Goal: Entertainment & Leisure: Browse casually

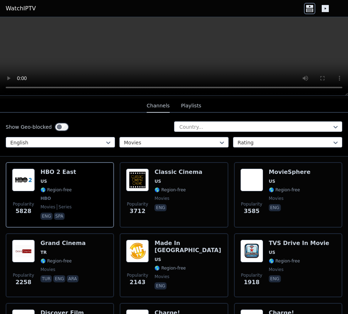
scroll to position [1246, 0]
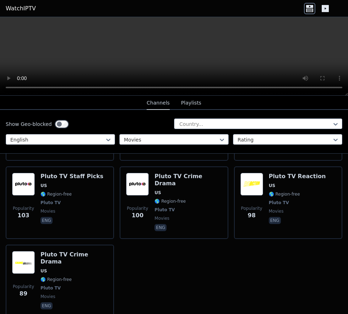
click at [37, 251] on div "Popularity 89 Pluto TV Crime Drama US 🌎 Region-free Pluto TV movies eng" at bounding box center [60, 281] width 96 height 60
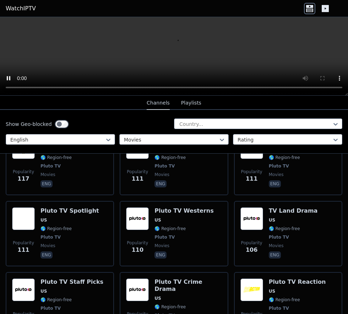
scroll to position [1113, 0]
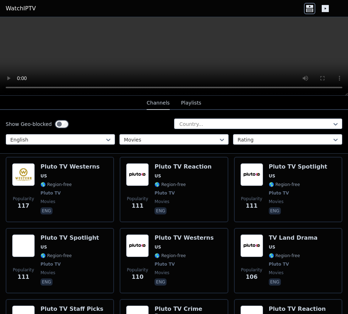
click at [276, 313] on span "US" at bounding box center [297, 318] width 57 height 6
click at [54, 305] on h6 "Pluto TV Staff Picks" at bounding box center [71, 308] width 63 height 7
click at [275, 234] on div "TV Land Drama US 🌎 Region-free Pluto TV movies eng" at bounding box center [293, 260] width 49 height 53
click at [169, 249] on div "Pluto TV Westerns US 🌎 Region-free Pluto TV movies eng" at bounding box center [184, 260] width 59 height 53
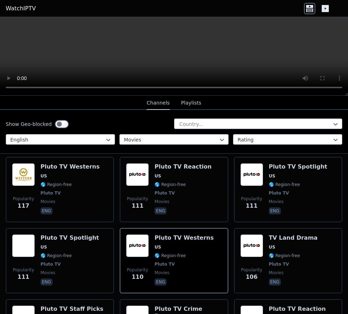
click at [58, 261] on span "Pluto TV" at bounding box center [69, 264] width 59 height 6
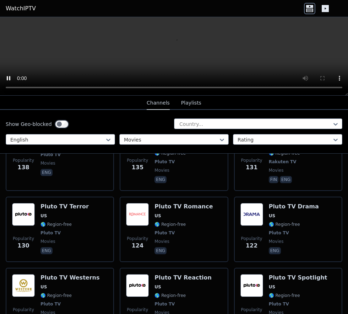
scroll to position [996, 0]
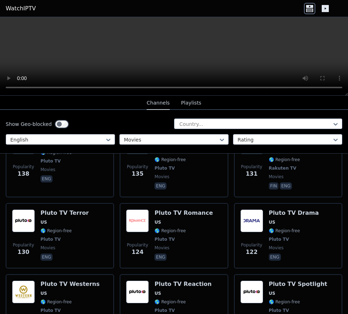
click at [276, 280] on div "Pluto TV Spotlight US 🌎 Region-free Pluto TV movies eng" at bounding box center [298, 306] width 59 height 53
click at [176, 280] on div "Pluto TV Reaction US 🌎 Region-free Pluto TV movies eng" at bounding box center [183, 306] width 57 height 53
click at [48, 288] on div "Pluto TV Westerns US 🌎 Region-free Pluto TV movies eng" at bounding box center [69, 306] width 59 height 53
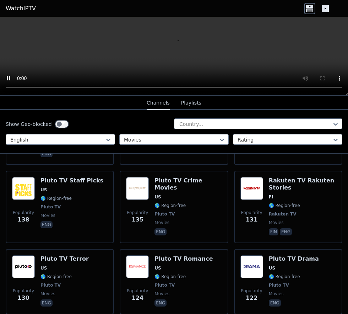
scroll to position [948, 0]
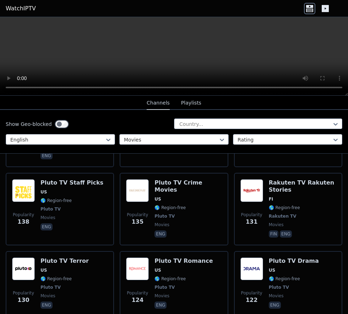
click at [277, 272] on div "Pluto TV Drama US 🌎 Region-free Pluto TV movies eng" at bounding box center [294, 283] width 50 height 53
click at [155, 276] on span "🌎 Region-free" at bounding box center [170, 279] width 31 height 6
click at [58, 274] on div "Pluto TV Terror US 🌎 Region-free Pluto TV movies eng" at bounding box center [64, 283] width 48 height 53
click at [268, 180] on div "Popularity 131 Rakuten TV Rakuten Stories FI 🌎 Region-free Rakuten TV movies fi…" at bounding box center [288, 209] width 96 height 60
click at [157, 196] on span "US" at bounding box center [158, 199] width 6 height 6
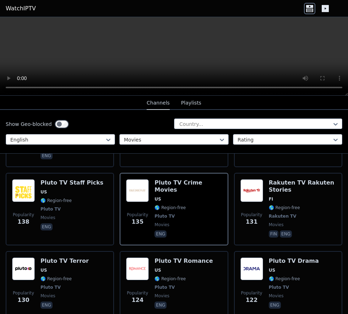
click at [66, 186] on div "Pluto TV Staff Picks US 🌎 Region-free Pluto TV movies eng" at bounding box center [71, 209] width 63 height 60
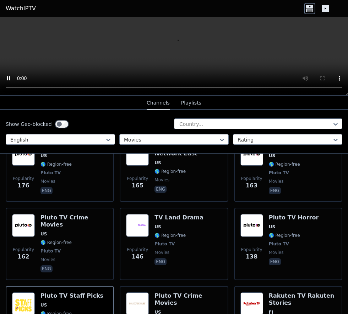
scroll to position [831, 0]
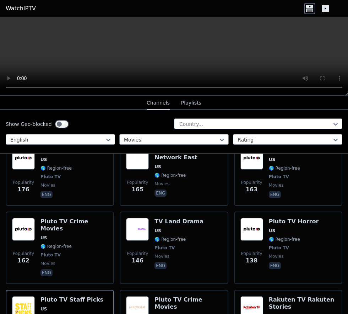
click at [272, 228] on span "US" at bounding box center [272, 231] width 6 height 6
click at [195, 224] on div "Popularity 146 TV Land Drama US 🌎 Region-free Pluto TV movies eng" at bounding box center [174, 248] width 96 height 60
click at [55, 252] on span "Pluto TV" at bounding box center [50, 255] width 20 height 6
click at [271, 161] on div "Pluto TV Cult Films US 🌎 Region-free Pluto TV movies eng" at bounding box center [299, 173] width 61 height 53
click at [170, 189] on span "eng" at bounding box center [188, 193] width 67 height 9
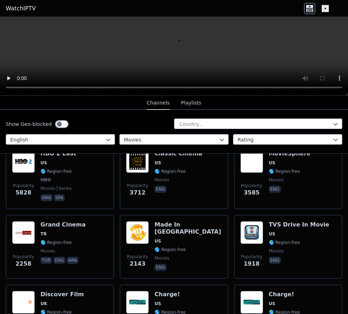
scroll to position [0, 0]
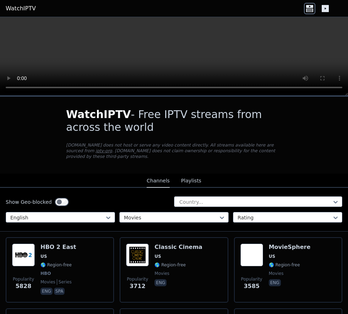
click at [45, 262] on span "🌎 Region-free" at bounding box center [55, 265] width 31 height 6
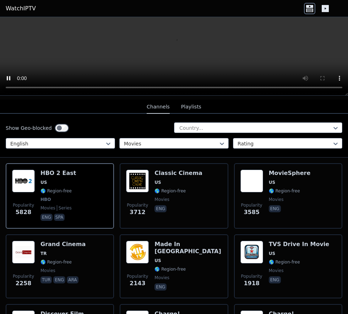
scroll to position [72, 0]
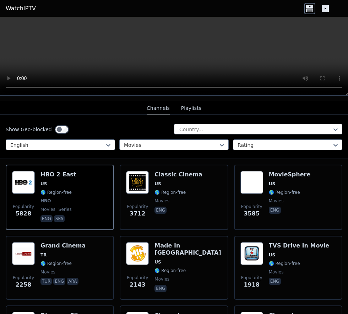
click at [258, 187] on img at bounding box center [251, 182] width 23 height 23
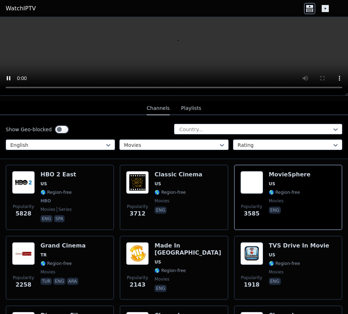
scroll to position [126, 0]
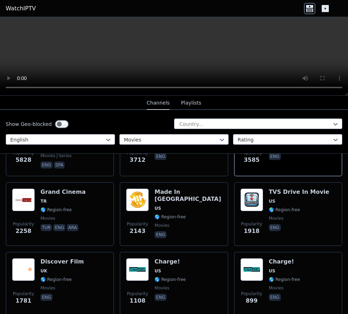
click at [41, 276] on span "🌎 Region-free" at bounding box center [55, 279] width 31 height 6
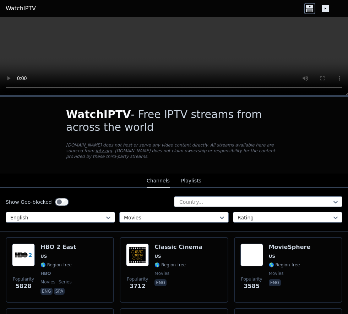
click at [45, 254] on div "HBO 2 East US 🌎 Region-free HBO movies series eng spa" at bounding box center [58, 269] width 36 height 53
click at [268, 248] on div "Popularity 3585 MovieSphere US 🌎 Region-free movies eng" at bounding box center [288, 269] width 96 height 53
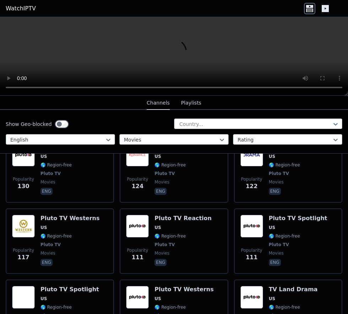
scroll to position [1246, 0]
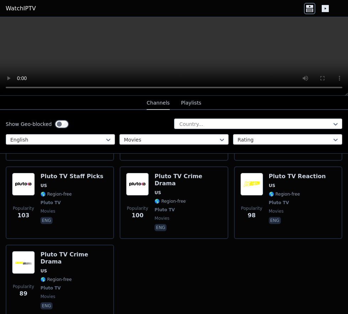
click at [47, 251] on div "Pluto TV Crime Drama US 🌎 Region-free Pluto TV movies eng" at bounding box center [73, 281] width 67 height 60
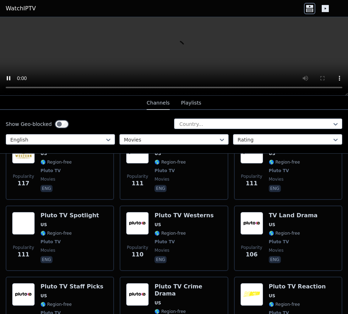
scroll to position [1124, 0]
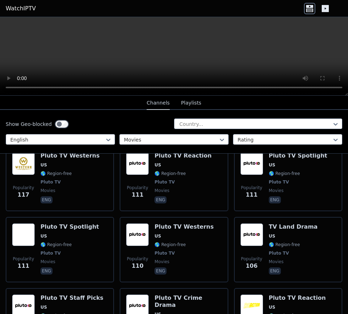
click at [259, 294] on img at bounding box center [251, 305] width 23 height 23
click at [51, 304] on span "US" at bounding box center [71, 307] width 63 height 6
click at [55, 223] on div "Pluto TV Spotlight US 🌎 Region-free Pluto TV movies eng" at bounding box center [69, 249] width 59 height 53
click at [169, 242] on span "🌎 Region-free" at bounding box center [170, 245] width 31 height 6
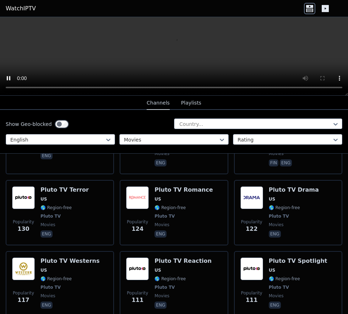
scroll to position [1020, 0]
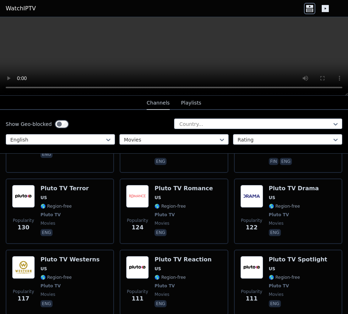
click at [162, 256] on div "Pluto TV Reaction US 🌎 Region-free Pluto TV movies eng" at bounding box center [183, 282] width 57 height 53
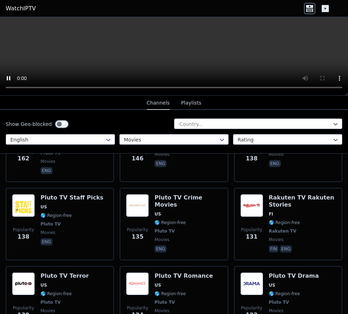
scroll to position [926, 0]
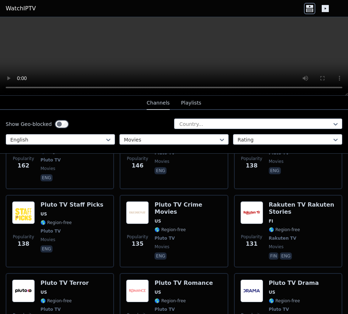
click at [59, 279] on div "Pluto TV Terror US 🌎 Region-free Pluto TV movies eng" at bounding box center [64, 305] width 48 height 53
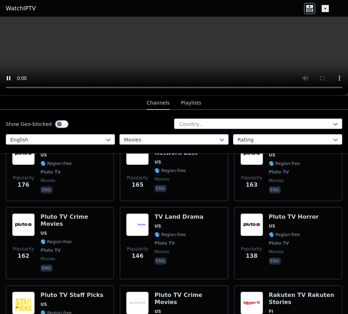
scroll to position [836, 0]
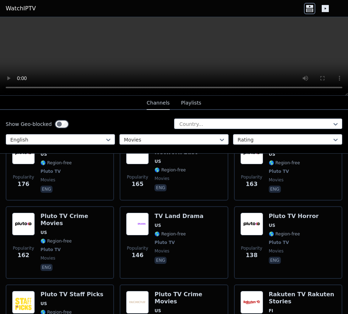
click at [299, 219] on div "Pluto TV Horror US 🌎 Region-free Pluto TV movies eng" at bounding box center [294, 242] width 50 height 60
click at [55, 238] on span "🌎 Region-free" at bounding box center [55, 241] width 31 height 6
click at [275, 218] on div "Pluto TV Horror US 🌎 Region-free Pluto TV movies eng" at bounding box center [294, 242] width 50 height 60
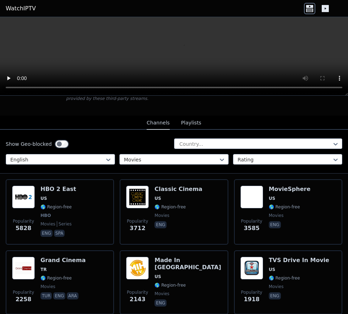
scroll to position [39, 0]
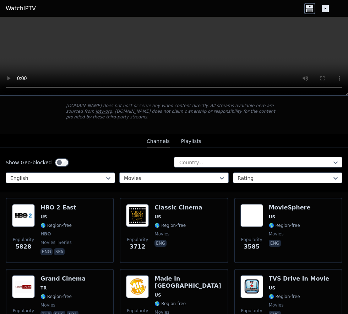
click at [271, 214] on div "MovieSphere US 🌎 Region-free movies eng" at bounding box center [290, 230] width 42 height 53
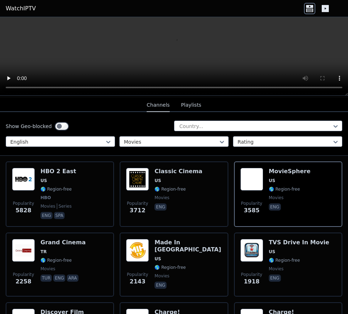
scroll to position [73, 0]
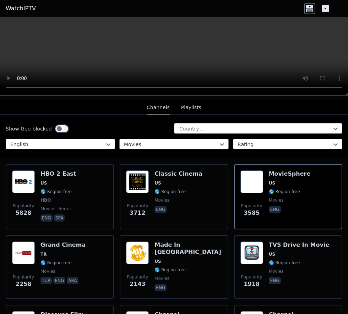
click at [45, 180] on div "HBO 2 East US 🌎 Region-free HBO movies series eng spa" at bounding box center [58, 196] width 36 height 53
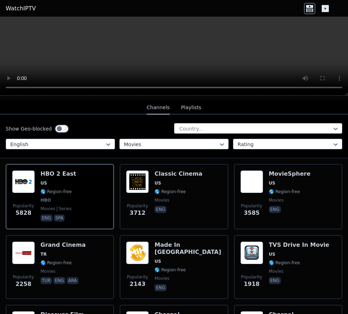
click at [270, 198] on div "MovieSphere US 🌎 Region-free movies eng" at bounding box center [290, 196] width 42 height 53
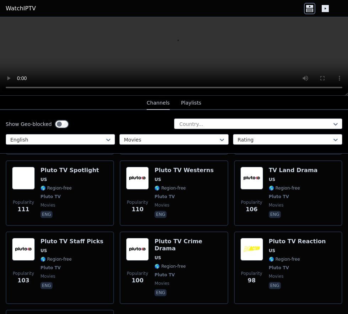
scroll to position [1145, 0]
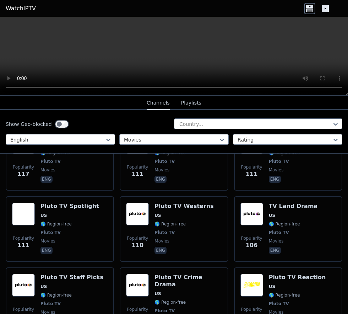
click at [272, 292] on span "🌎 Region-free" at bounding box center [284, 295] width 31 height 6
click at [166, 308] on span "Pluto TV" at bounding box center [165, 311] width 20 height 6
click at [46, 274] on div "Pluto TV Staff Picks US 🌎 Region-free Pluto TV movies eng" at bounding box center [71, 304] width 63 height 60
click at [159, 209] on div "Pluto TV Westerns US 🌎 Region-free Pluto TV movies eng" at bounding box center [184, 228] width 59 height 53
click at [52, 209] on div "Pluto TV Spotlight US 🌎 Region-free Pluto TV movies eng" at bounding box center [69, 228] width 59 height 53
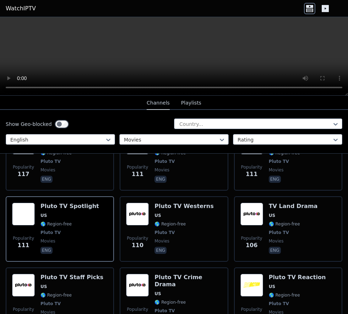
click at [42, 292] on span "🌎 Region-free" at bounding box center [55, 295] width 31 height 6
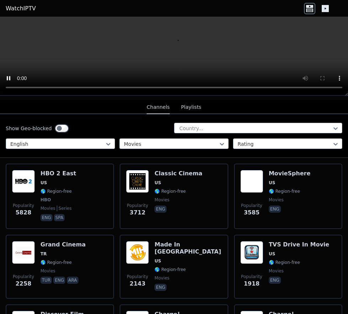
scroll to position [72, 0]
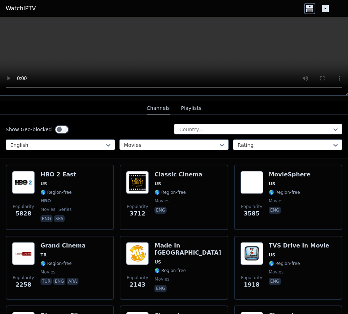
click at [49, 189] on span "🌎 Region-free" at bounding box center [55, 192] width 31 height 6
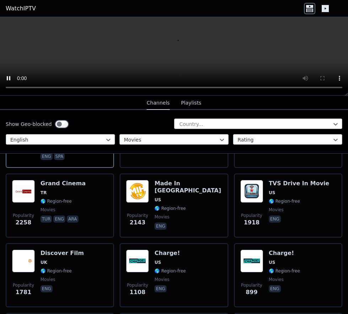
scroll to position [136, 0]
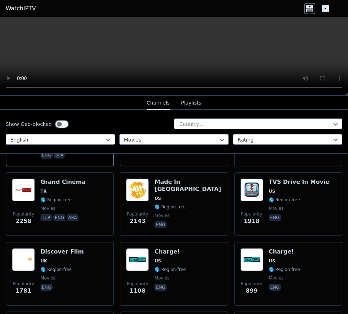
click at [55, 266] on span "🌎 Region-free" at bounding box center [55, 269] width 31 height 6
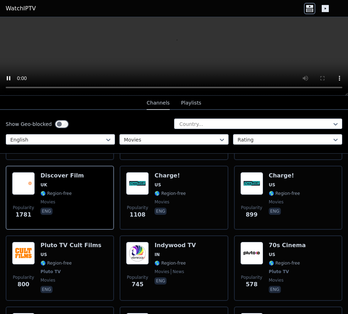
scroll to position [216, 0]
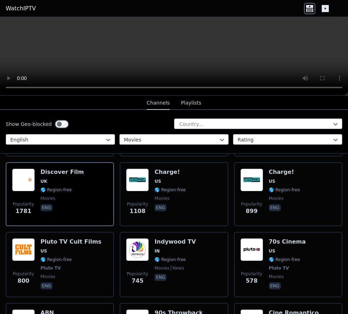
click at [38, 257] on div "Popularity 800 Pluto TV Cult Films US 🌎 Region-free Pluto TV movies eng" at bounding box center [60, 264] width 96 height 53
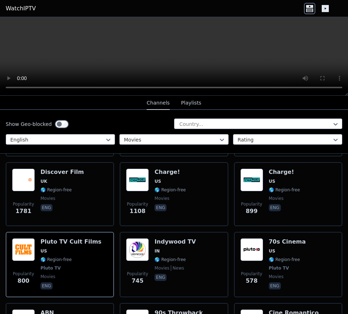
click at [277, 256] on span "🌎 Region-free" at bounding box center [284, 259] width 31 height 6
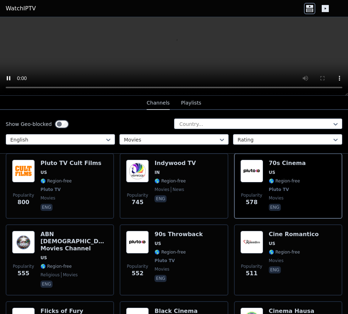
scroll to position [295, 0]
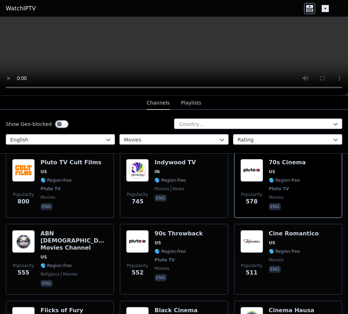
click at [159, 248] on div "90s Throwback US 🌎 Region-free Pluto TV movies eng" at bounding box center [179, 259] width 48 height 58
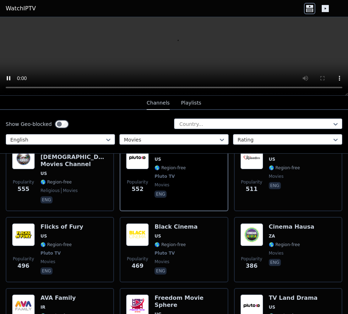
scroll to position [394, 0]
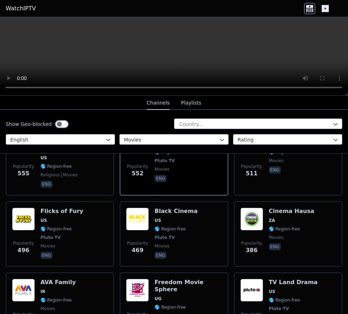
click at [155, 226] on span "🌎 Region-free" at bounding box center [170, 229] width 31 height 6
click at [49, 220] on div "Flicks of Fury US 🌎 Region-free Pluto TV movies eng" at bounding box center [61, 233] width 43 height 53
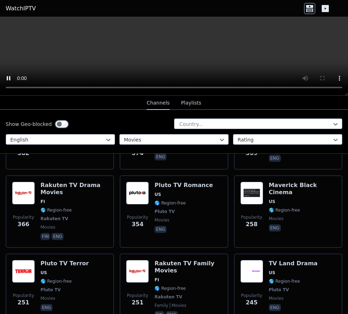
scroll to position [571, 0]
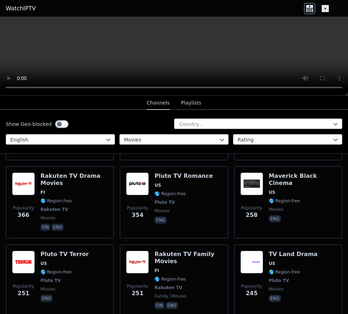
click at [280, 198] on span "🌎 Region-free" at bounding box center [284, 201] width 31 height 6
click at [44, 269] on span "🌎 Region-free" at bounding box center [55, 272] width 31 height 6
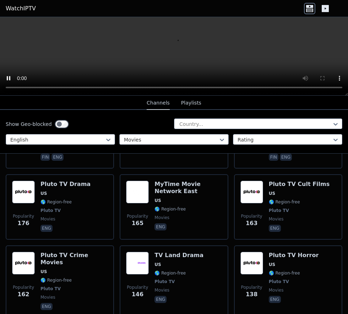
scroll to position [799, 0]
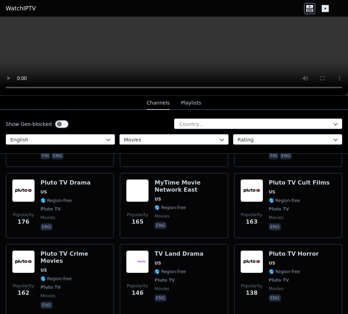
click at [271, 263] on div "Pluto TV Horror US 🌎 Region-free Pluto TV movies eng" at bounding box center [294, 280] width 50 height 60
click at [49, 276] on span "🌎 Region-free" at bounding box center [55, 279] width 31 height 6
click at [191, 255] on div "TV Land Drama US 🌎 Region-free Pluto TV movies eng" at bounding box center [179, 280] width 49 height 60
click at [74, 293] on span "movies" at bounding box center [73, 296] width 67 height 6
click at [67, 197] on span "🌎 Region-free" at bounding box center [55, 200] width 31 height 6
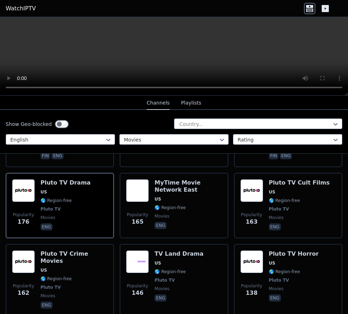
click at [60, 263] on div "Pluto TV Crime Movies US 🌎 Region-free Pluto TV movies eng" at bounding box center [73, 280] width 67 height 60
click at [272, 264] on div "Pluto TV Horror US 🌎 Region-free Pluto TV movies eng" at bounding box center [294, 280] width 50 height 60
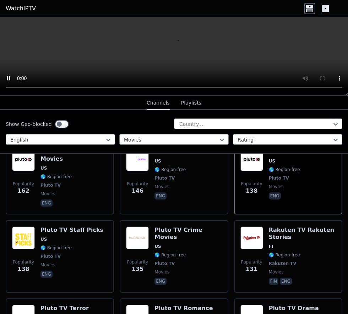
scroll to position [902, 0]
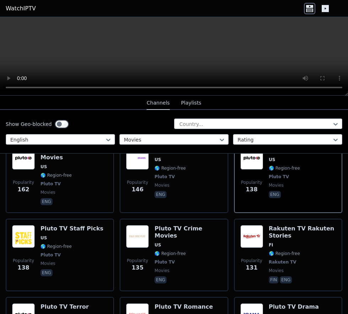
click at [52, 313] on span "US" at bounding box center [64, 316] width 48 height 6
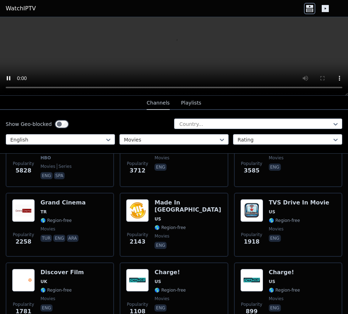
scroll to position [118, 0]
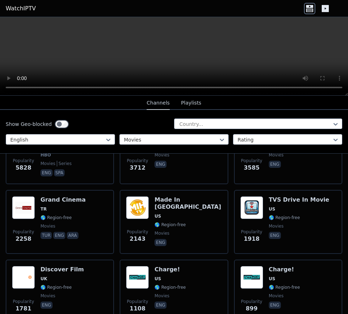
click at [54, 293] on span "movies" at bounding box center [61, 296] width 43 height 6
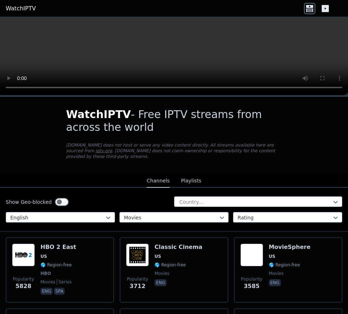
click at [46, 253] on span "US" at bounding box center [58, 256] width 36 height 6
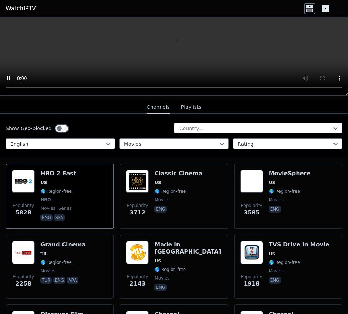
scroll to position [74, 0]
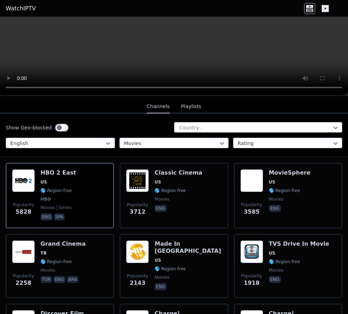
click at [275, 196] on span "movies" at bounding box center [276, 199] width 15 height 6
